Goal: Task Accomplishment & Management: Manage account settings

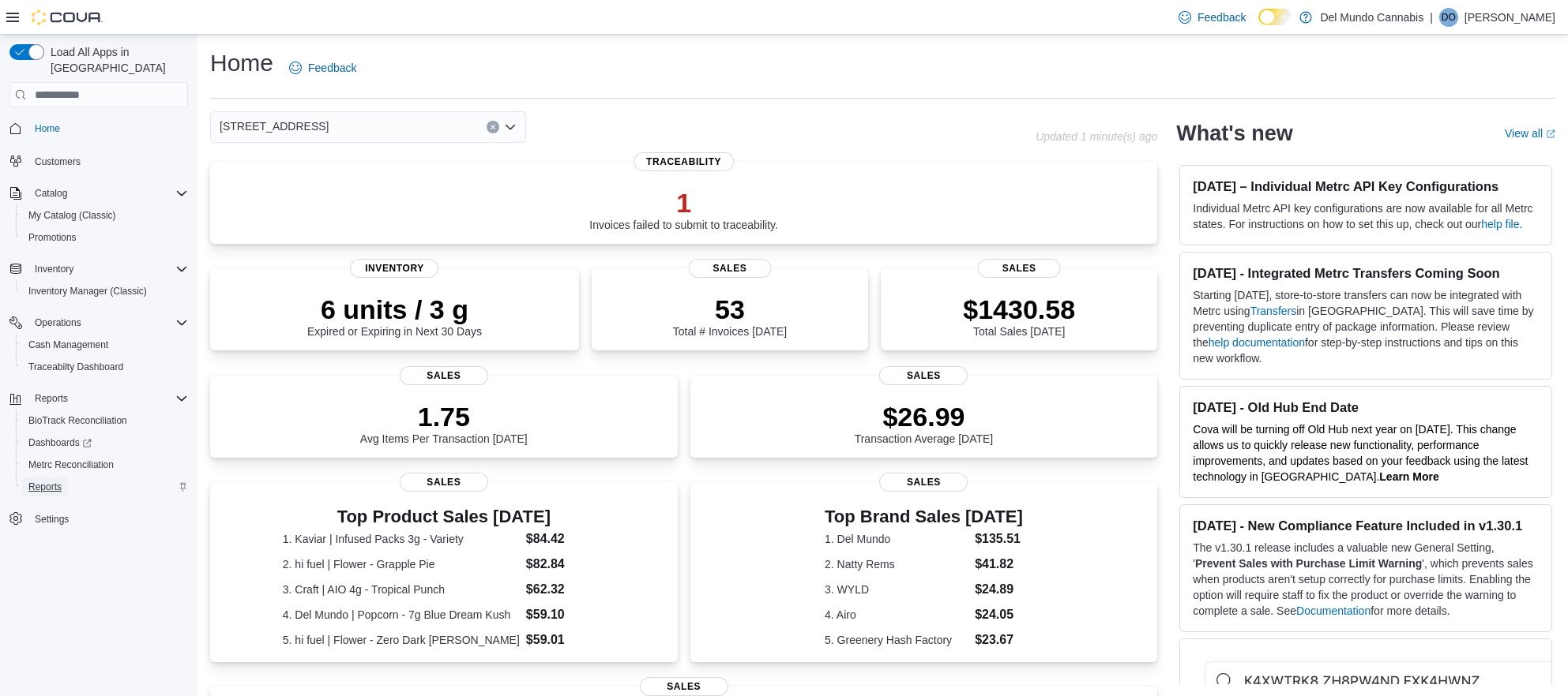
click at [56, 480] on span "Reports" at bounding box center [44, 486] width 33 height 12
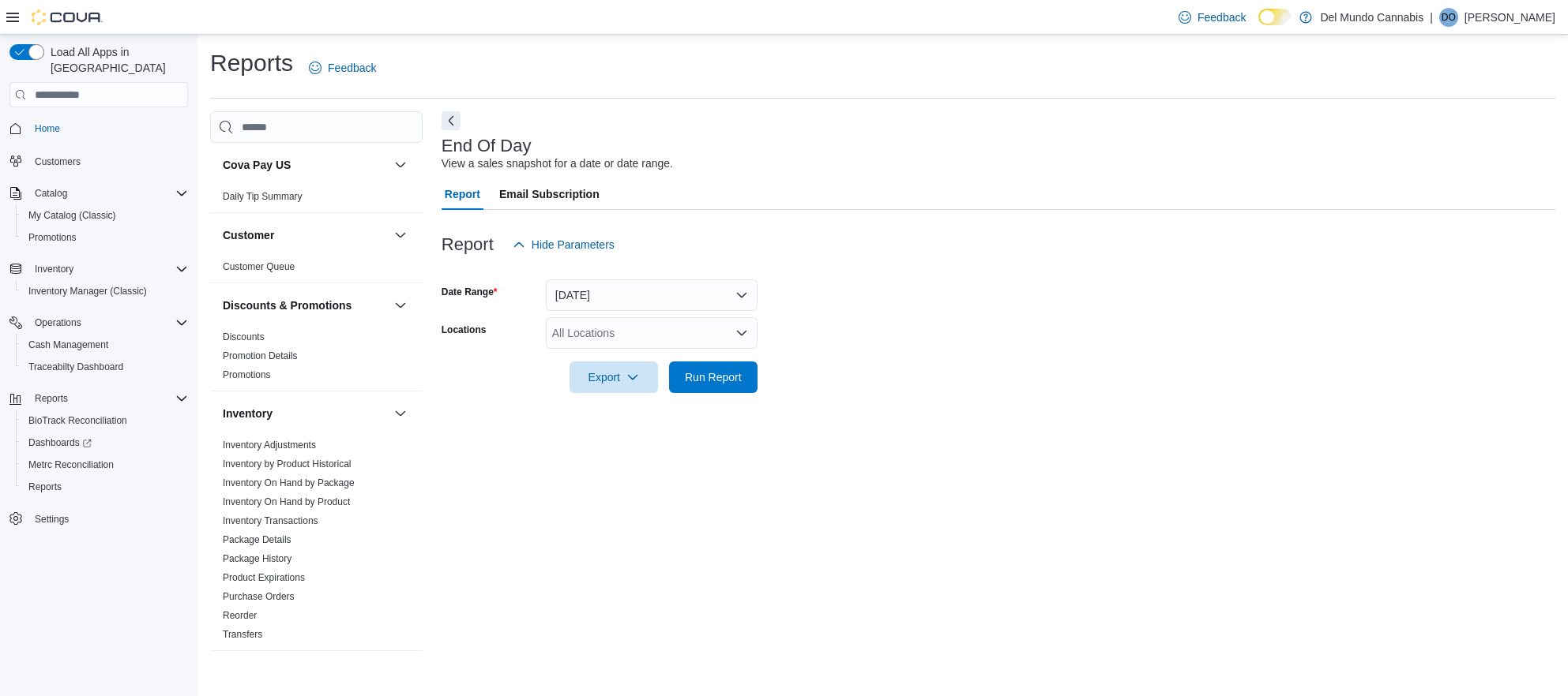
click at [734, 336] on div "All Locations" at bounding box center [651, 333] width 212 height 32
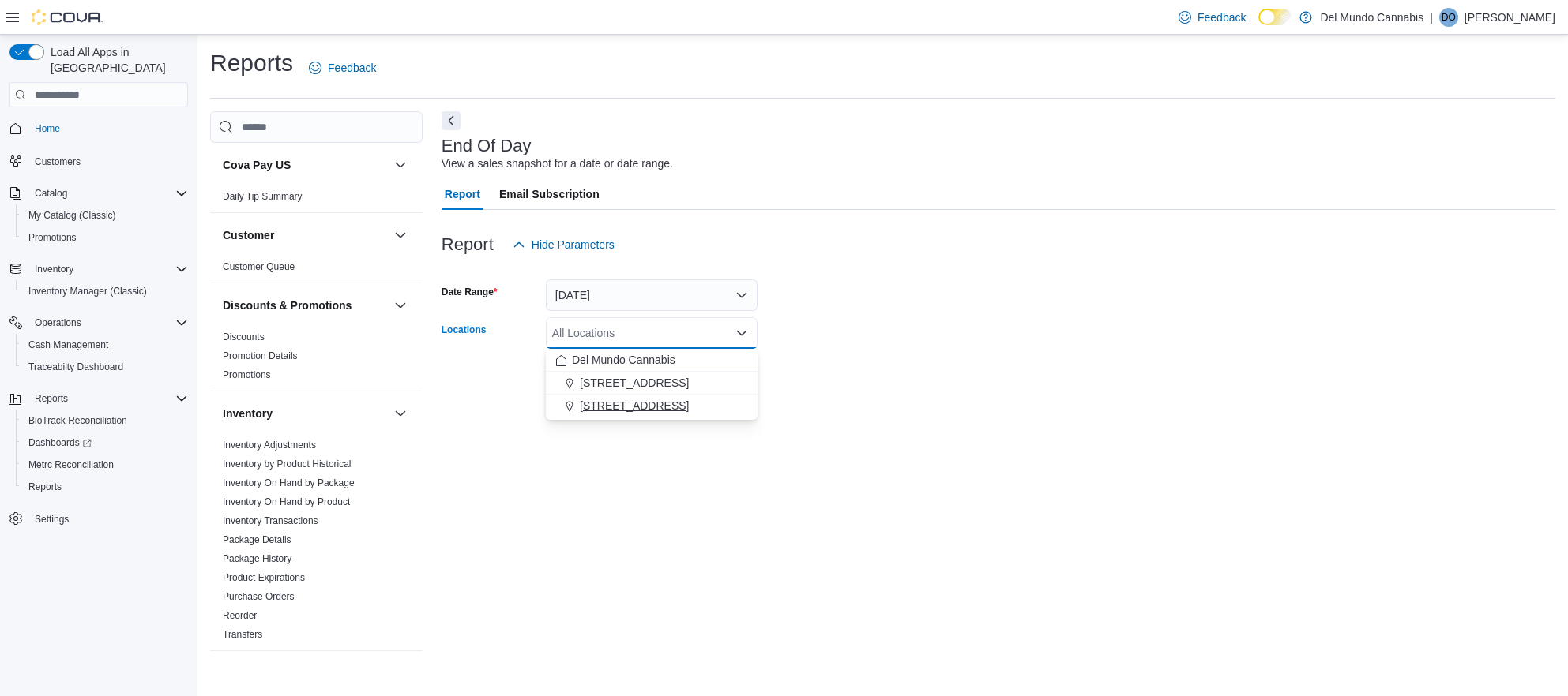
click at [631, 406] on span "[STREET_ADDRESS]" at bounding box center [634, 405] width 109 height 16
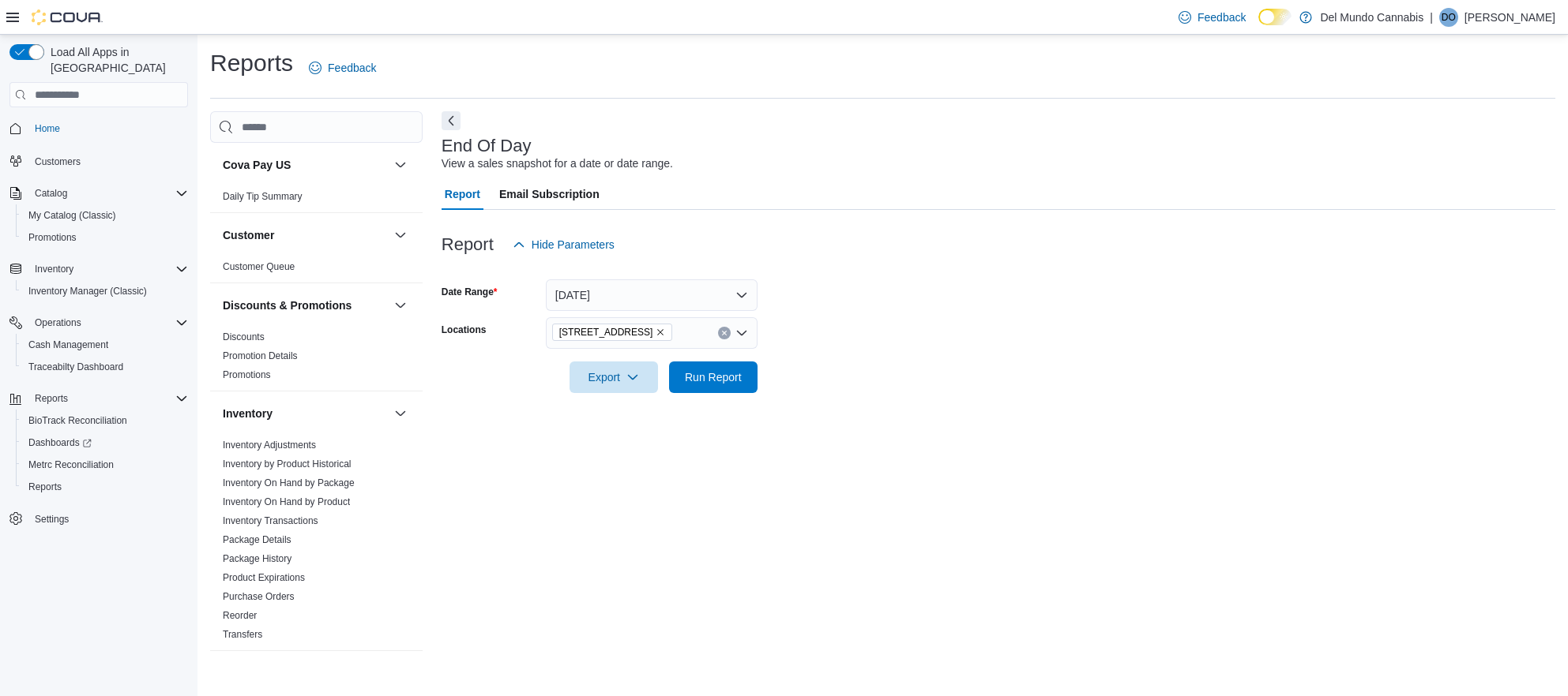
drag, startPoint x: 662, startPoint y: 437, endPoint x: 678, endPoint y: 397, distance: 43.1
click at [664, 433] on div "End Of Day View a sales snapshot for a date or date range. Report Email Subscri…" at bounding box center [999, 388] width 1114 height 554
click at [702, 382] on span "Run Report" at bounding box center [713, 376] width 57 height 16
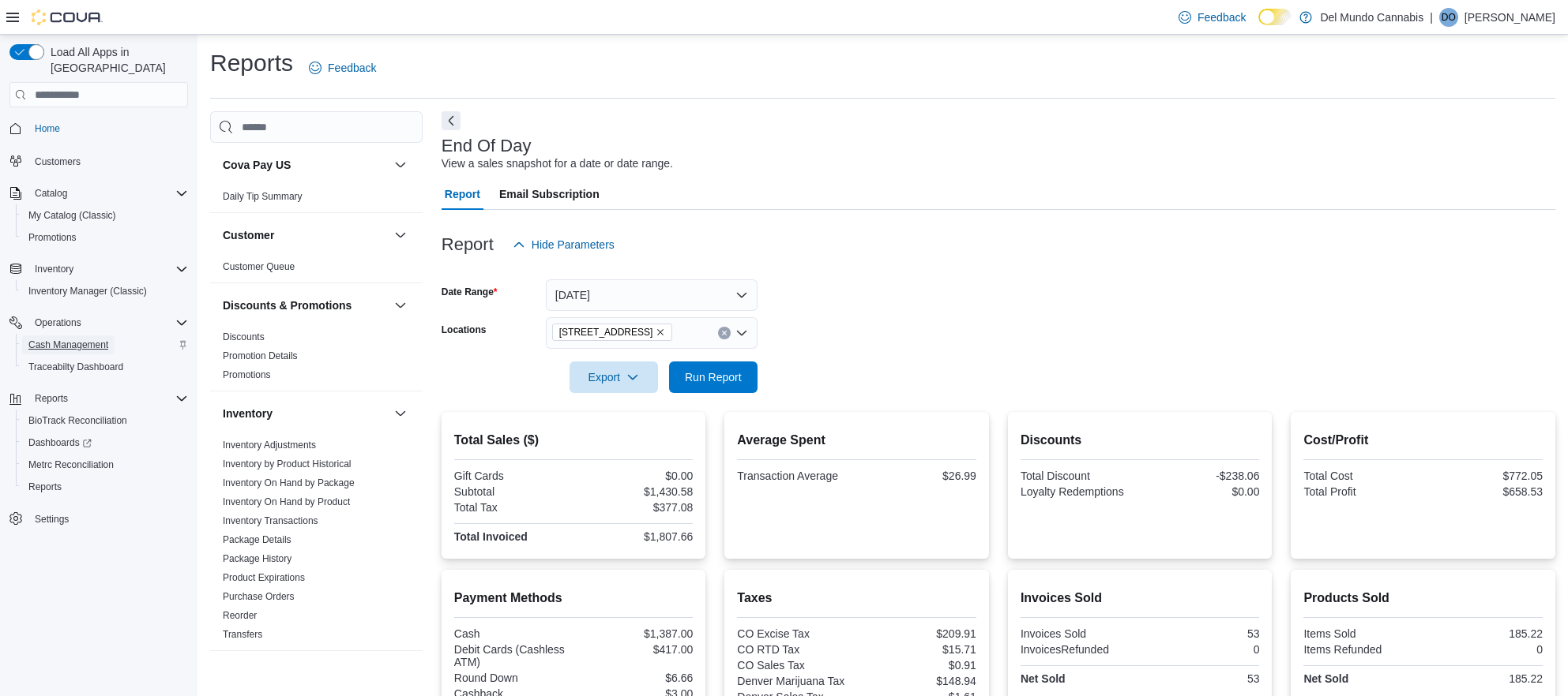
click at [74, 339] on span "Cash Management" at bounding box center [68, 345] width 80 height 12
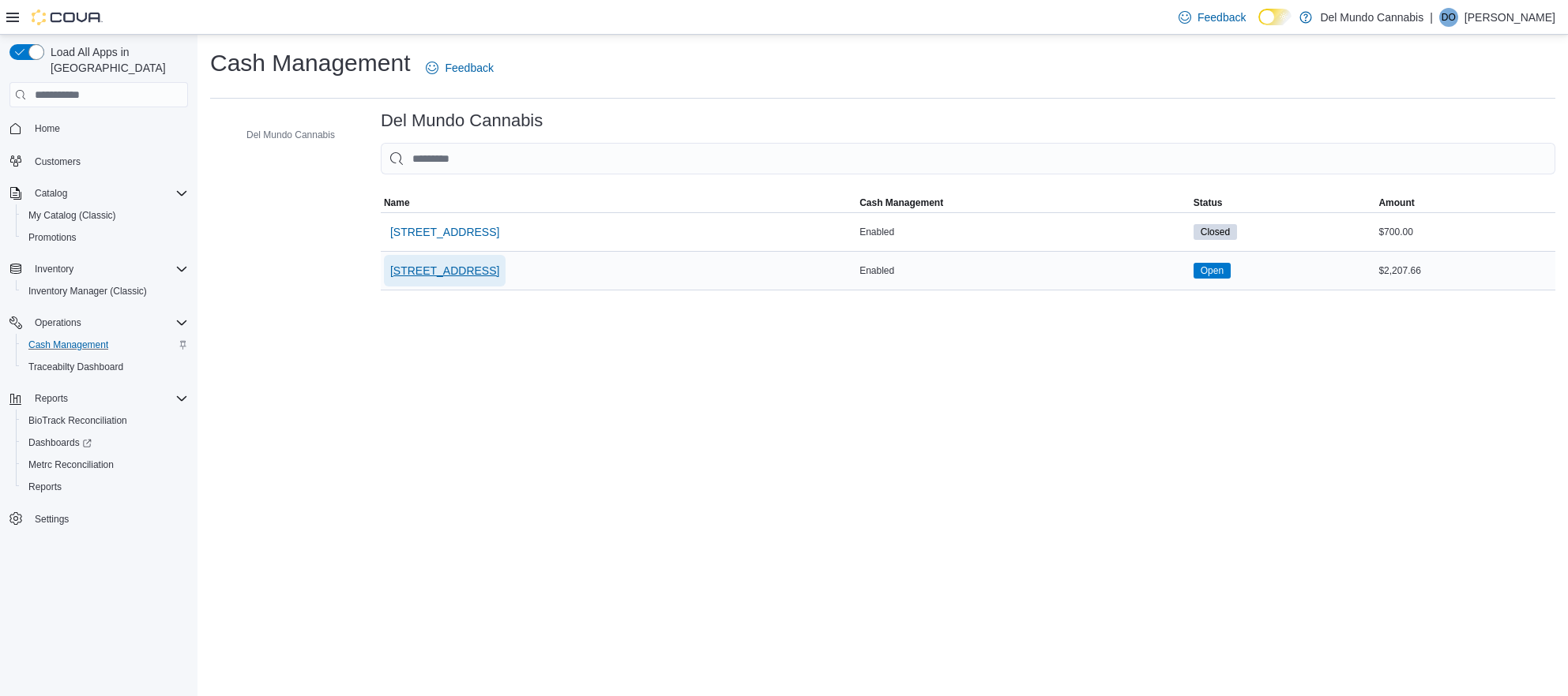
click at [446, 273] on span "[STREET_ADDRESS]" at bounding box center [445, 270] width 109 height 16
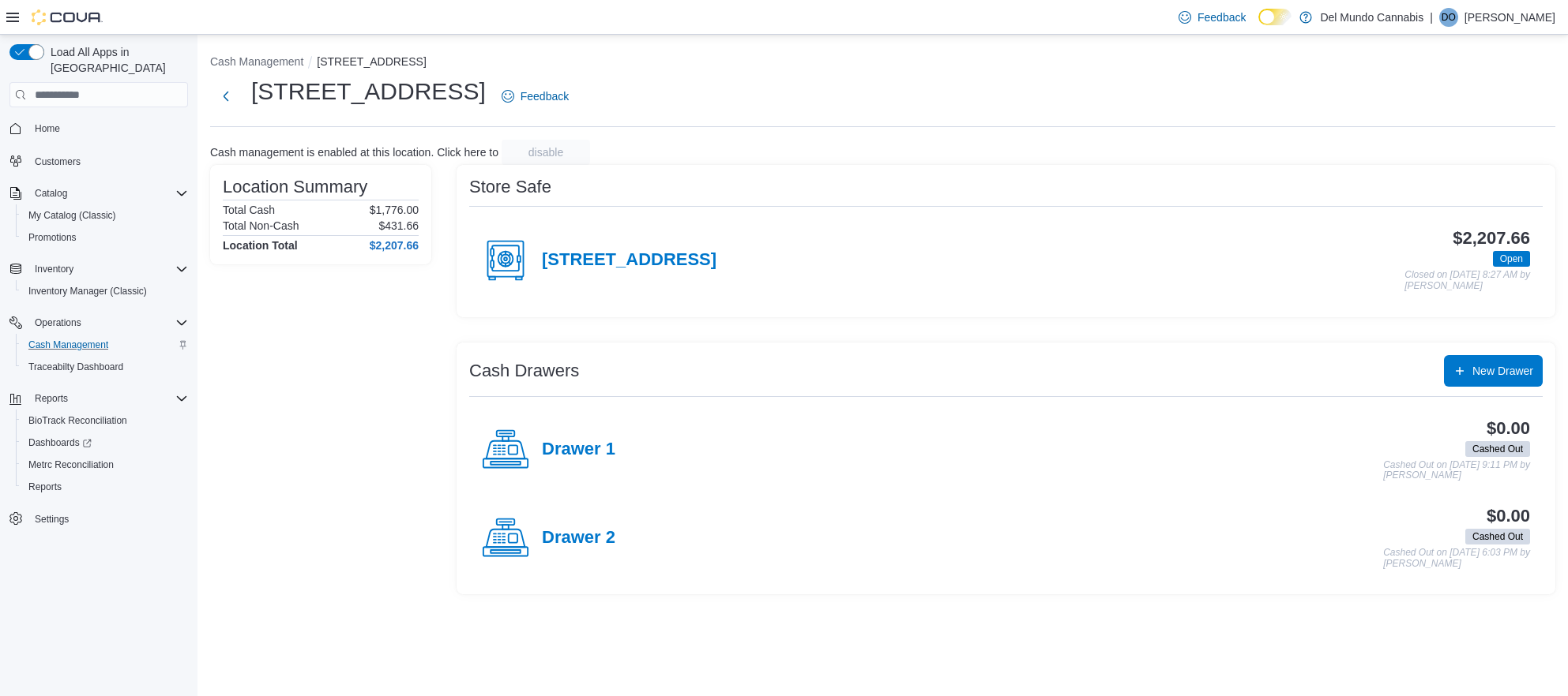
click at [659, 278] on div "[STREET_ADDRESS]" at bounding box center [598, 260] width 235 height 47
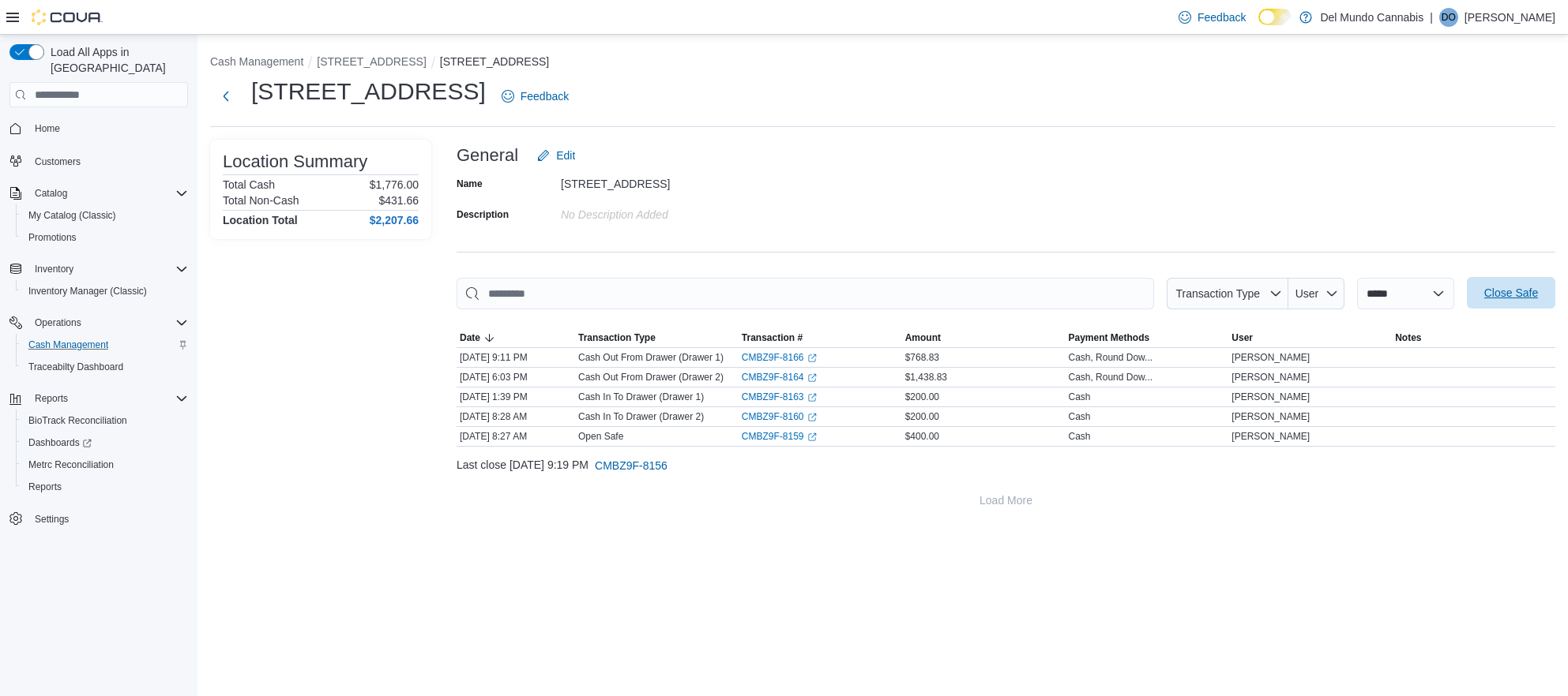
click at [1514, 295] on span "Close Safe" at bounding box center [1511, 293] width 54 height 16
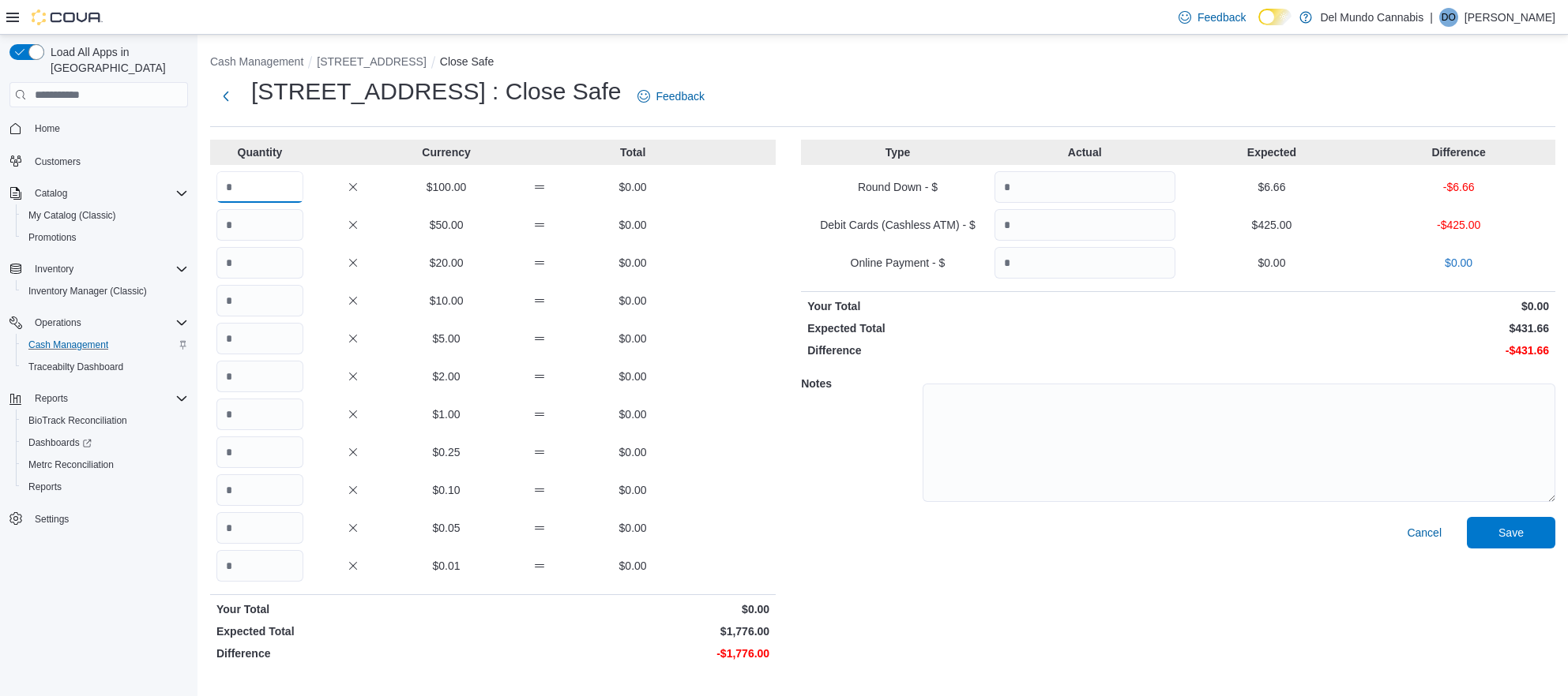
click at [246, 192] on input "Quantity" at bounding box center [260, 187] width 87 height 32
type input "*"
type input "**"
type input "*"
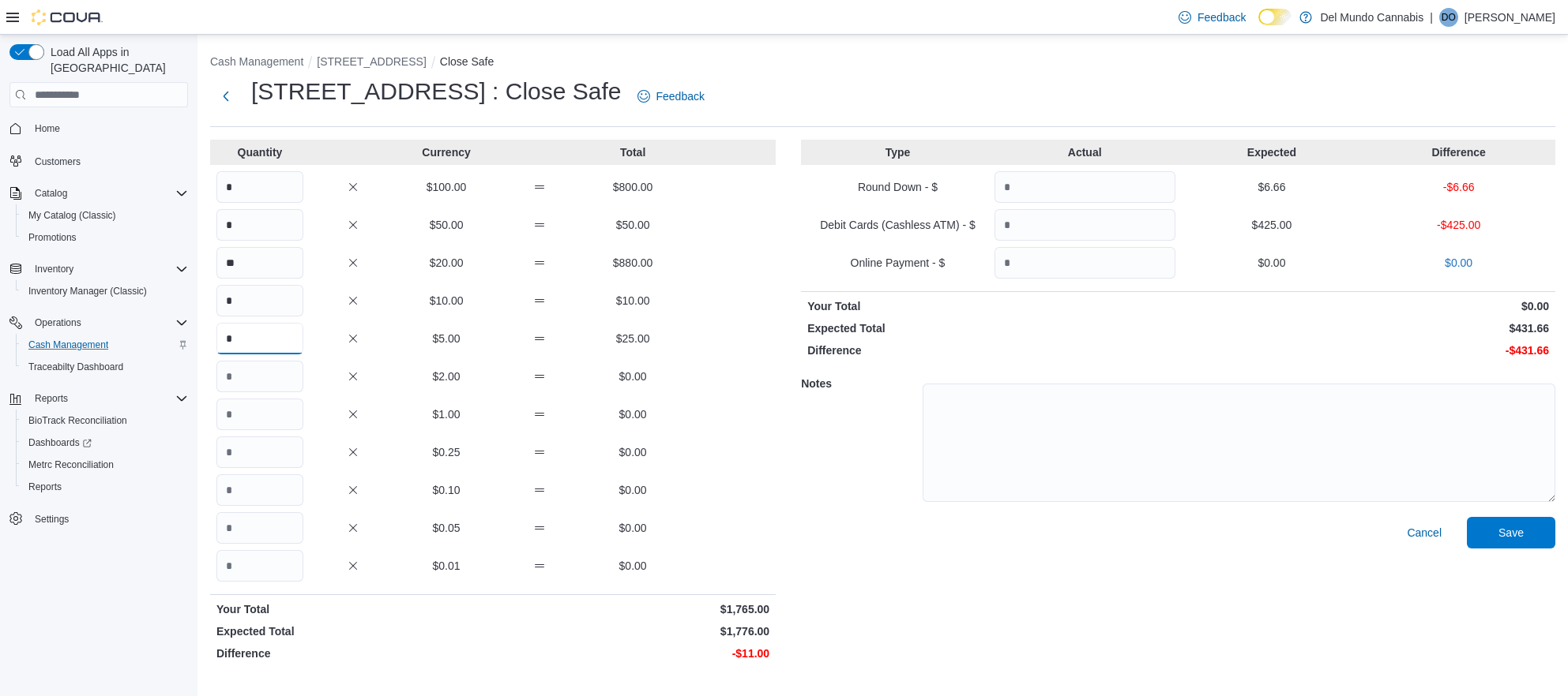
type input "*"
type input "**"
click at [1032, 198] on input "Quantity" at bounding box center [1085, 187] width 181 height 32
type input "****"
type input "***"
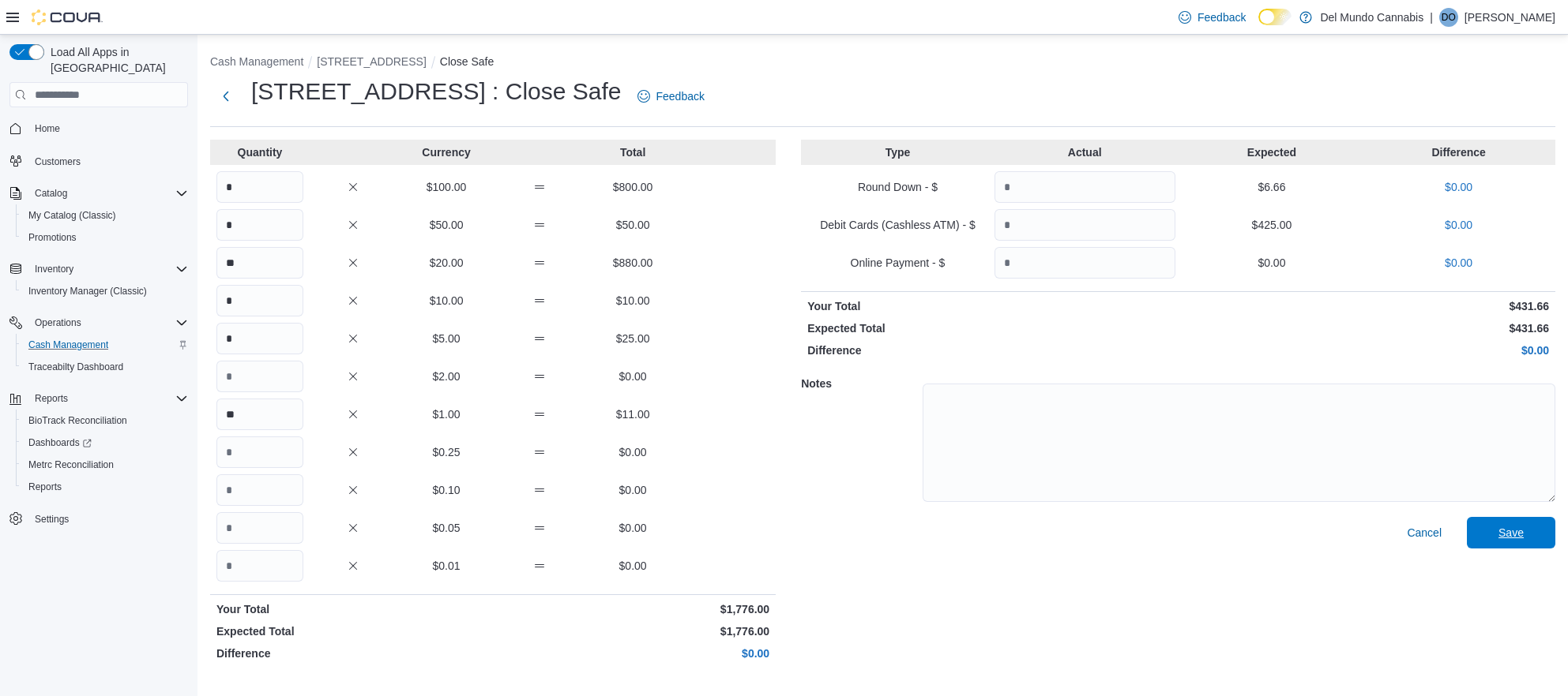
click at [1474, 522] on button "Save" at bounding box center [1511, 533] width 89 height 32
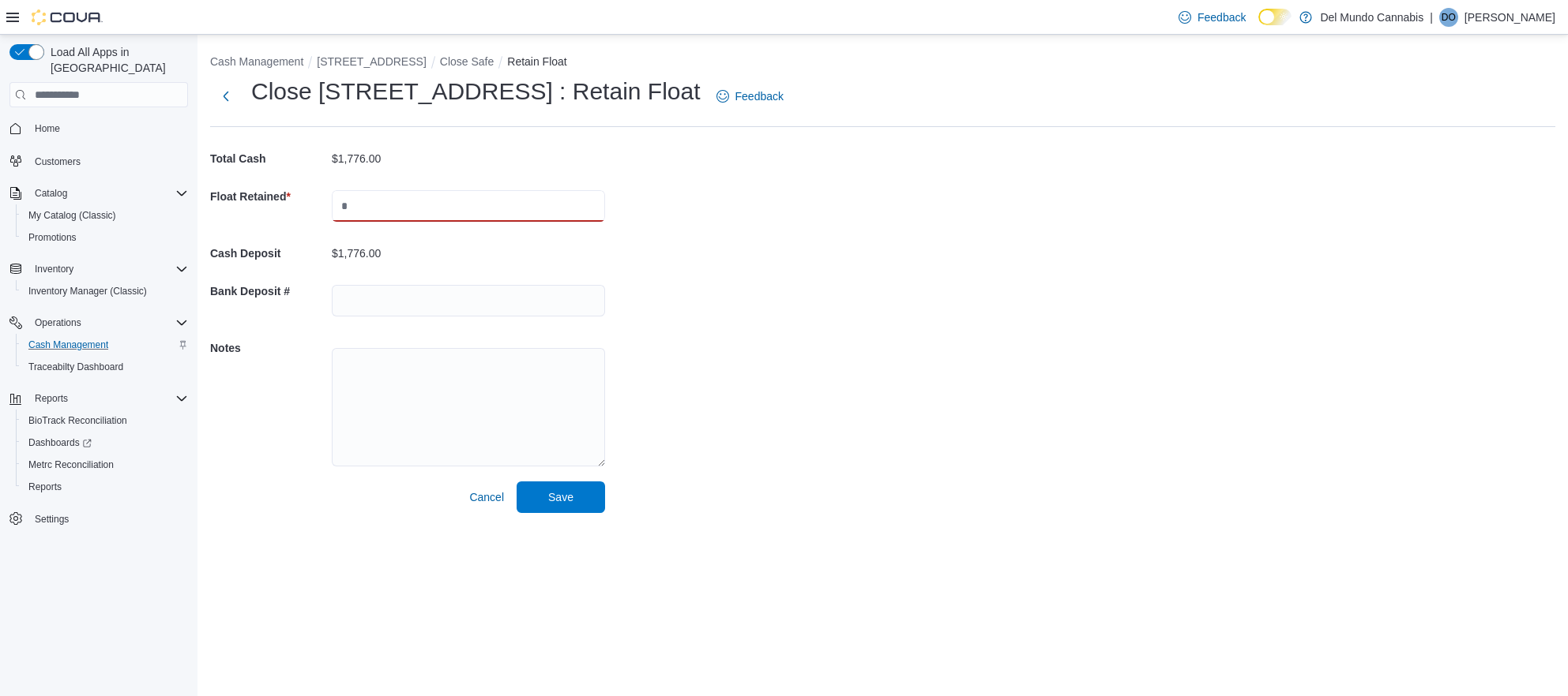
click at [378, 202] on input "text" at bounding box center [468, 206] width 273 height 32
type input "*"
type input "***"
click at [557, 501] on span "Save" at bounding box center [561, 496] width 25 height 16
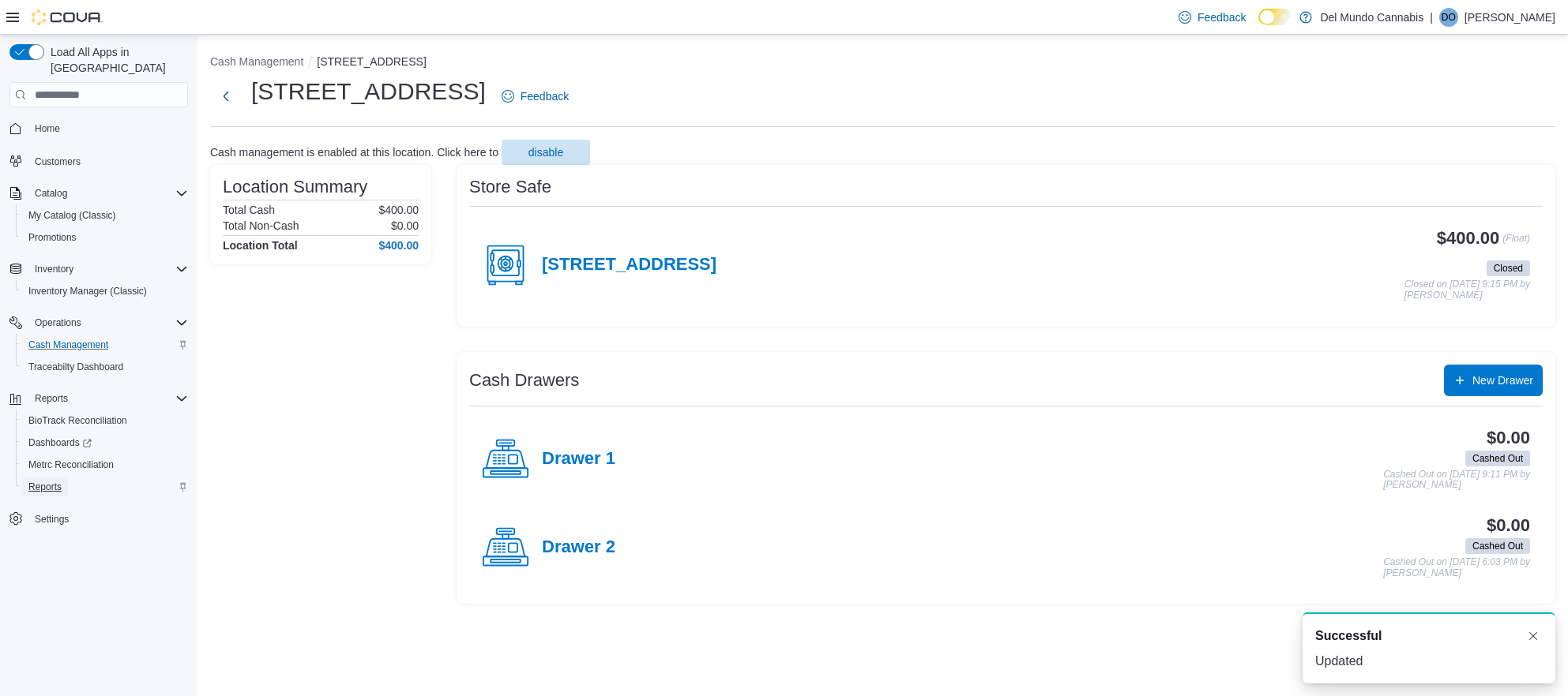
click at [51, 480] on span "Reports" at bounding box center [44, 486] width 33 height 12
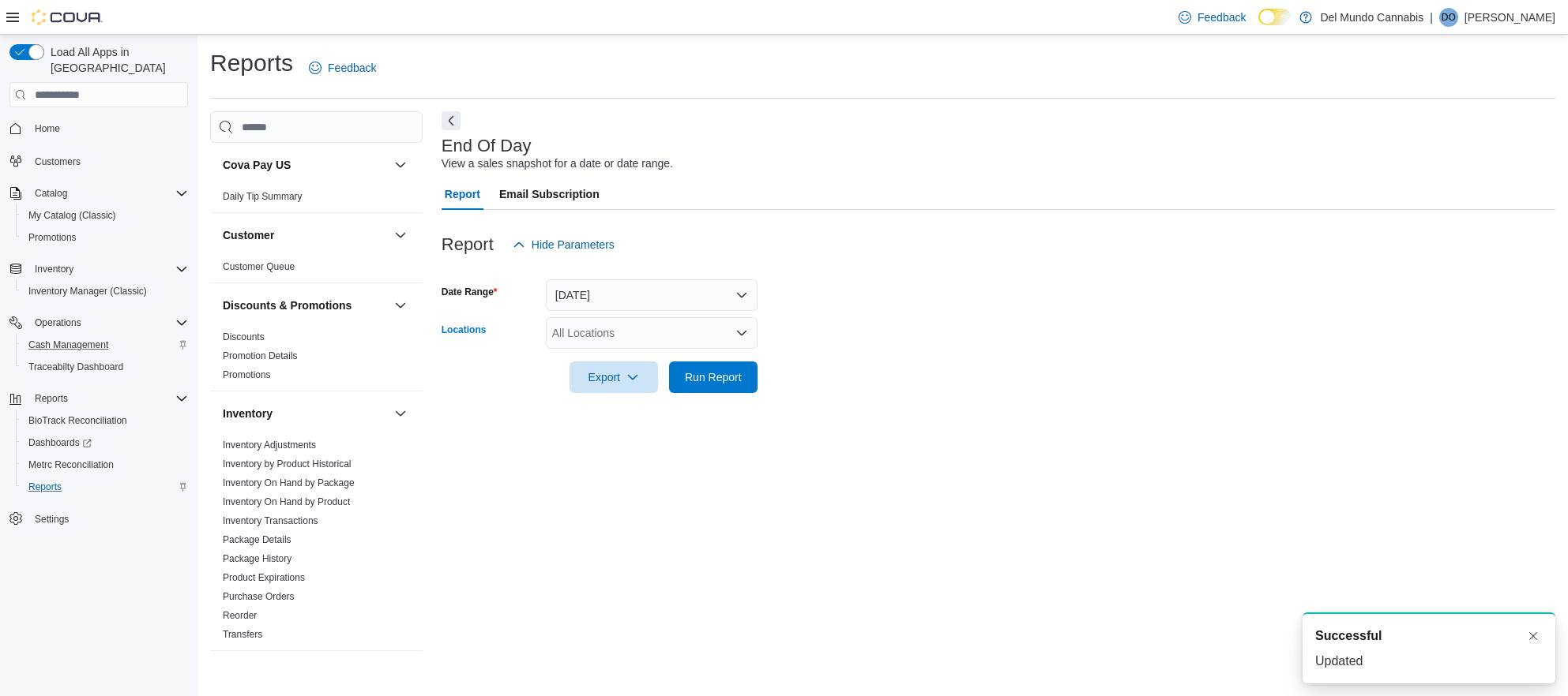
click at [626, 339] on div "All Locations" at bounding box center [651, 333] width 212 height 32
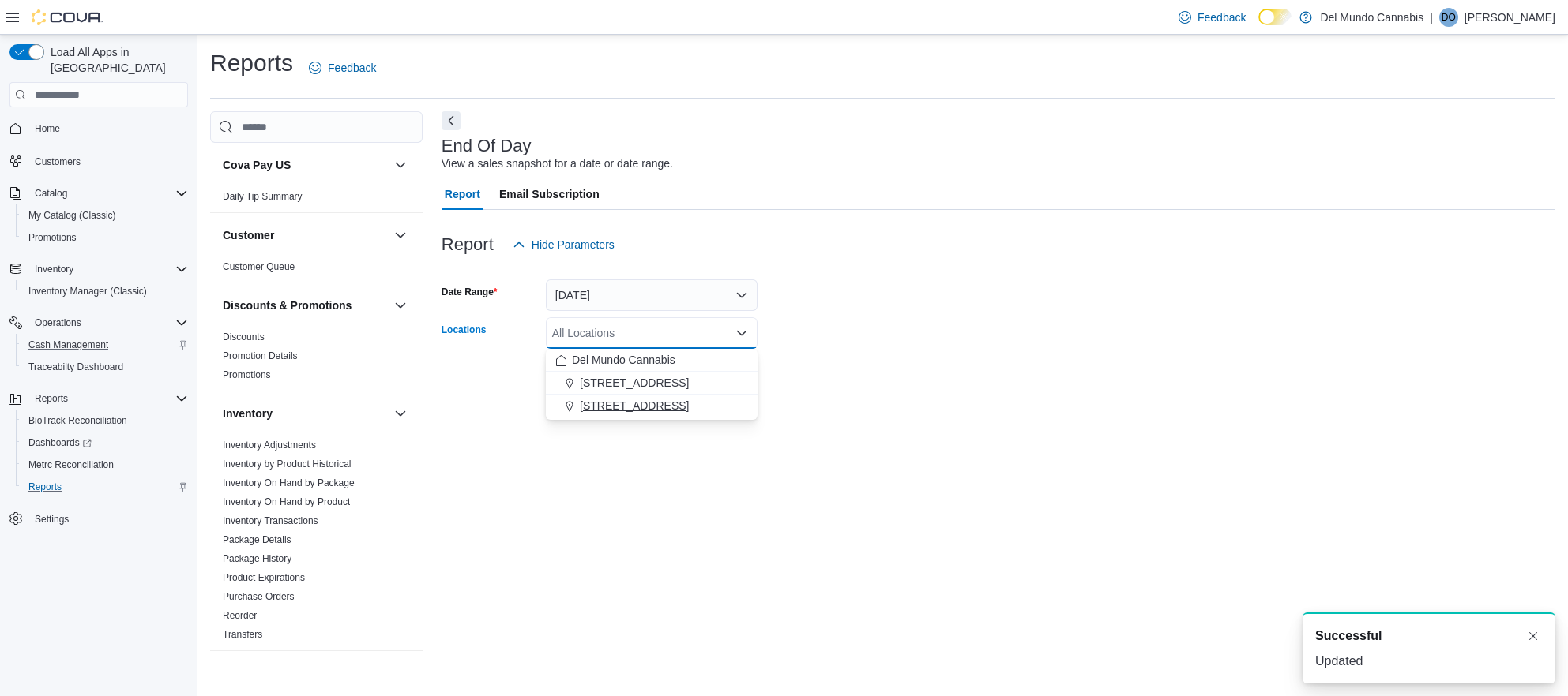
click at [628, 408] on span "[STREET_ADDRESS]" at bounding box center [634, 405] width 109 height 16
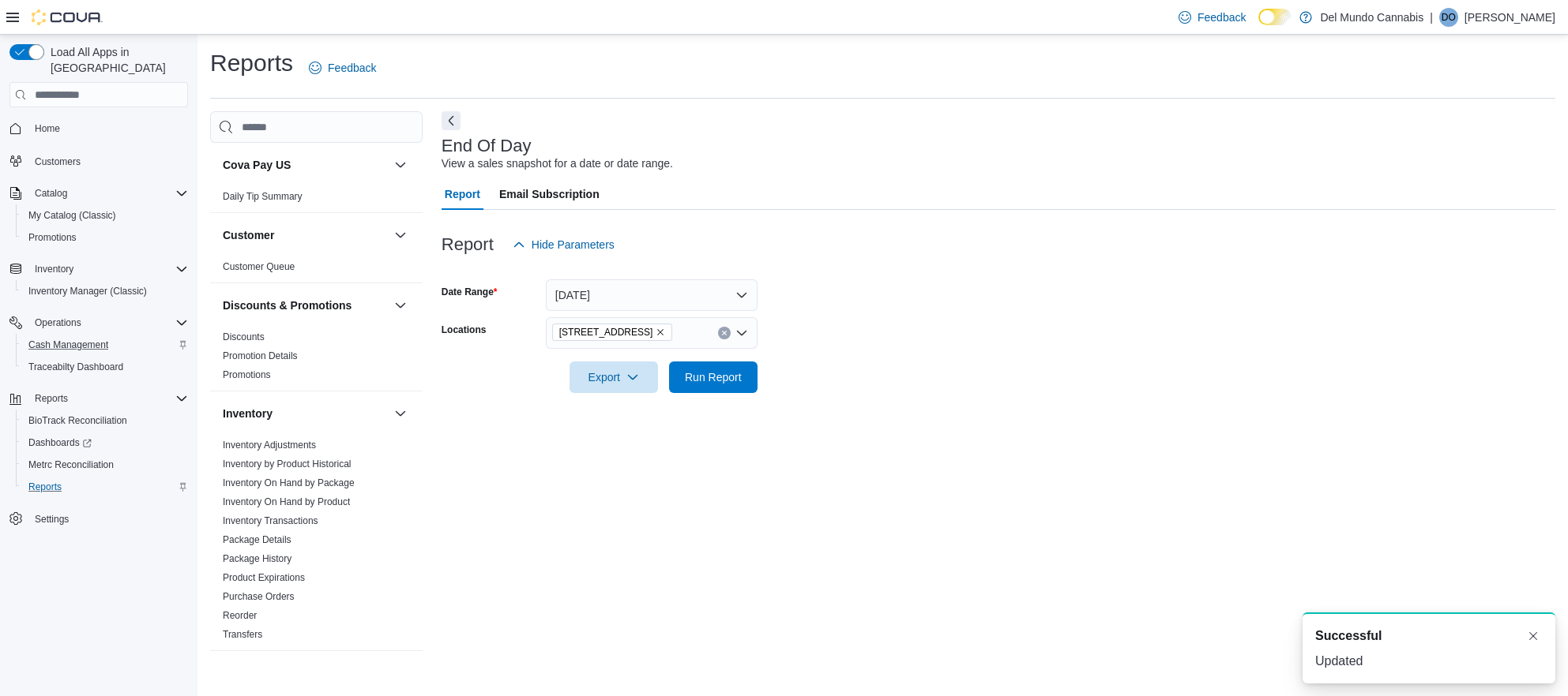
drag, startPoint x: 885, startPoint y: 462, endPoint x: 804, endPoint y: 409, distance: 96.8
click at [881, 461] on div "End Of Day View a sales snapshot for a date or date range. Report Email Subscri…" at bounding box center [999, 388] width 1114 height 554
click at [724, 388] on span "Run Report" at bounding box center [713, 377] width 70 height 32
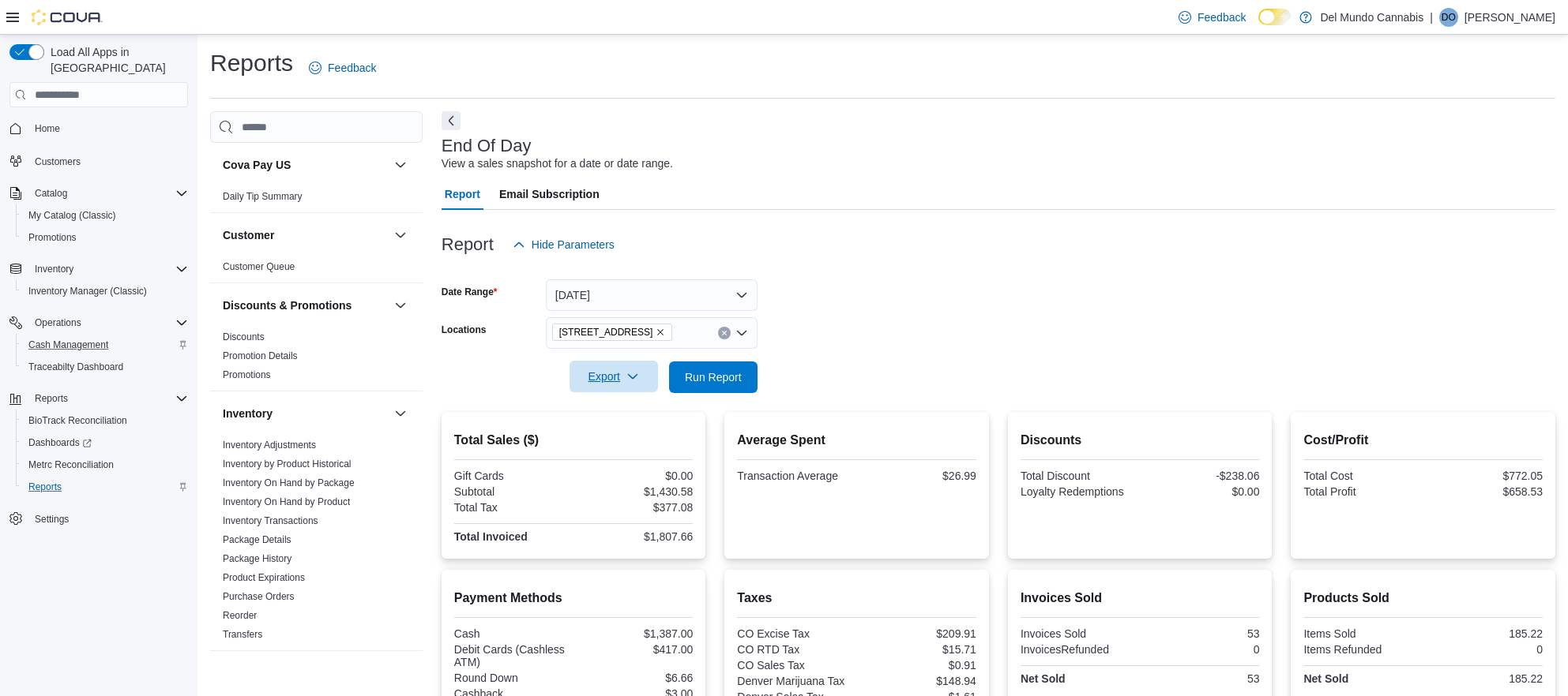
click at [612, 375] on span "Export" at bounding box center [613, 377] width 70 height 32
click at [630, 441] on span "Export to Pdf" at bounding box center [613, 440] width 71 height 12
click at [1456, 11] on span "DO" at bounding box center [1448, 17] width 14 height 19
click at [1455, 156] on span "Sign Out" at bounding box center [1452, 154] width 42 height 16
